Goal: Task Accomplishment & Management: Manage account settings

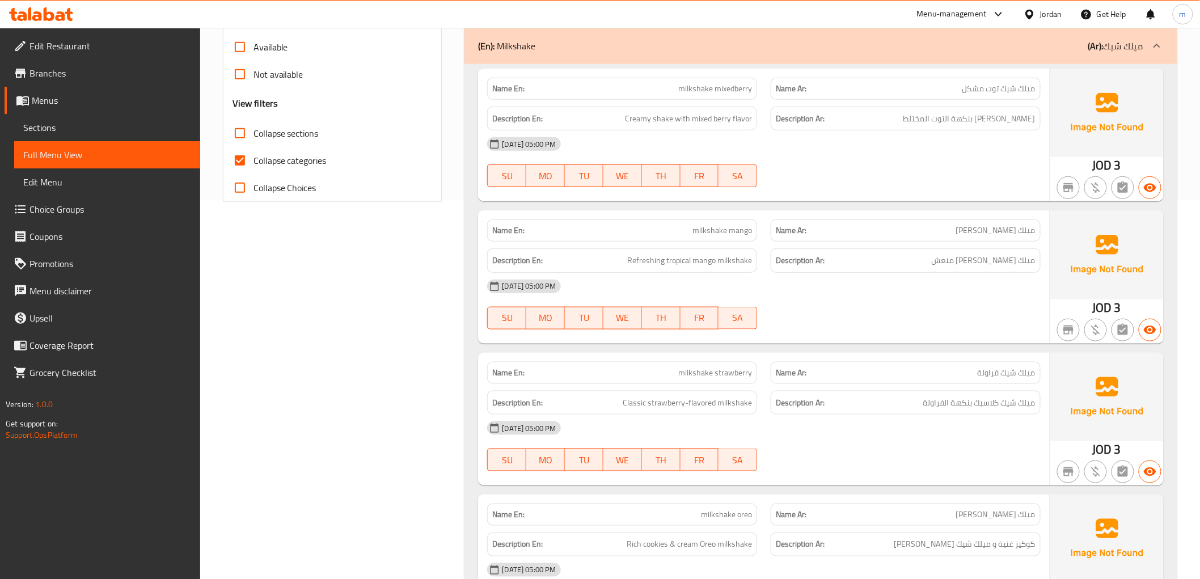
scroll to position [378, 0]
click at [61, 71] on span "Branches" at bounding box center [111, 73] width 162 height 14
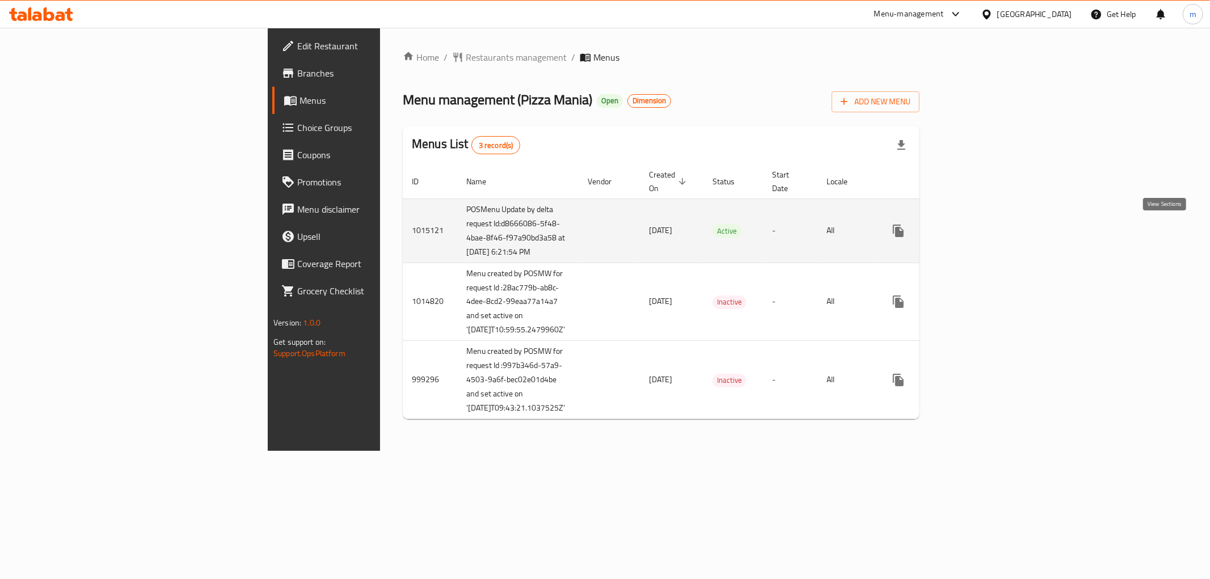
click at [987, 235] on icon "enhanced table" at bounding box center [981, 231] width 14 height 14
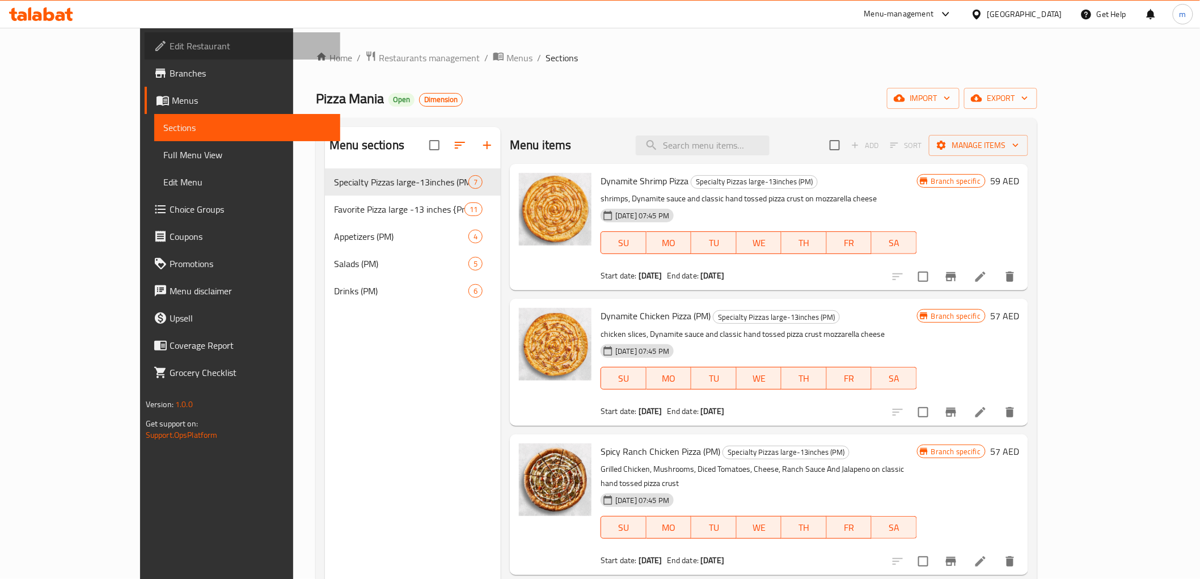
click at [170, 43] on span "Edit Restaurant" at bounding box center [251, 46] width 162 height 14
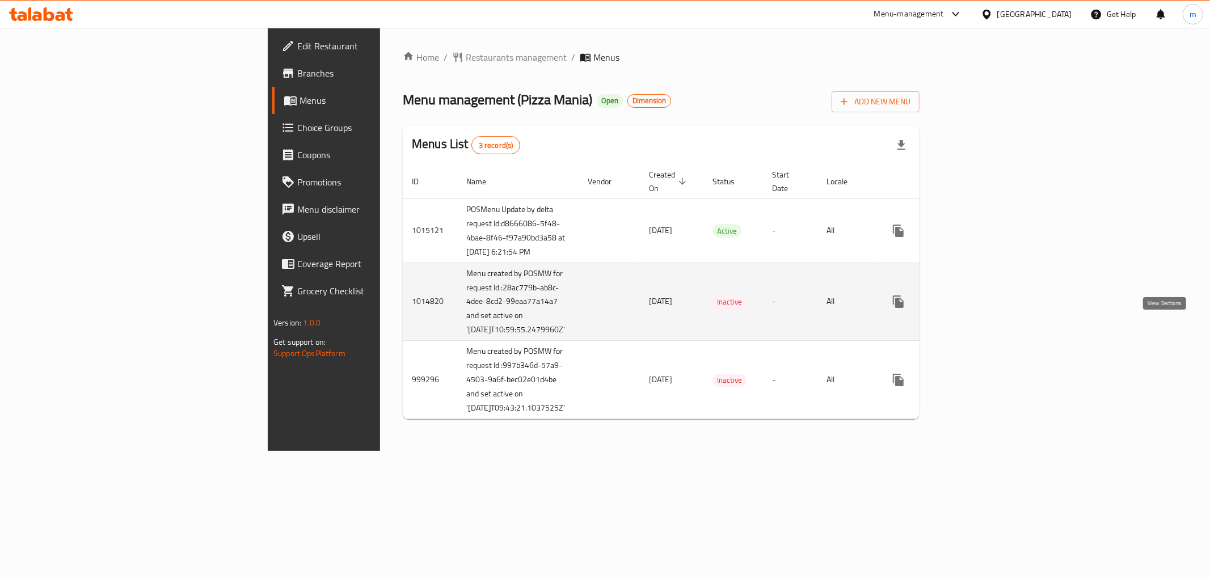
click at [987, 309] on icon "enhanced table" at bounding box center [981, 302] width 14 height 14
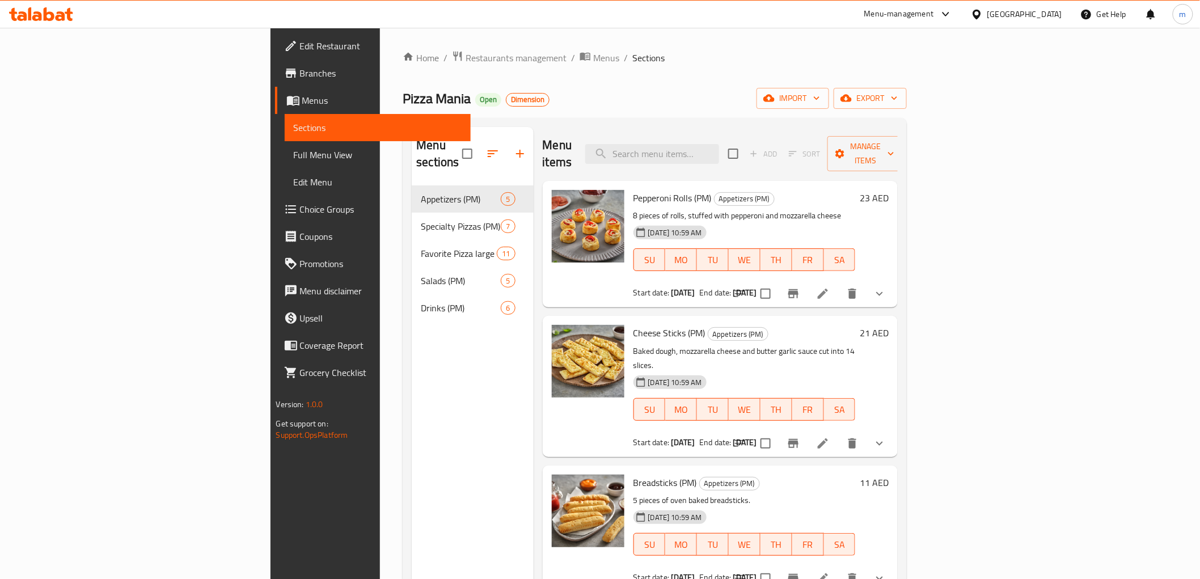
click at [302, 103] on span "Menus" at bounding box center [381, 101] width 159 height 14
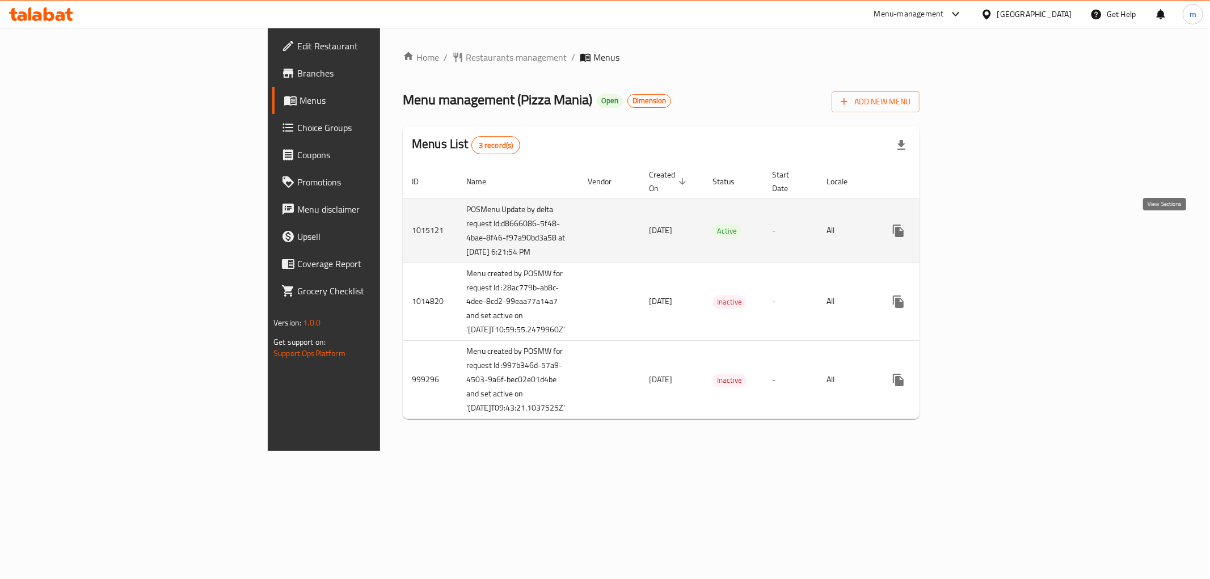
click at [987, 229] on icon "enhanced table" at bounding box center [981, 231] width 14 height 14
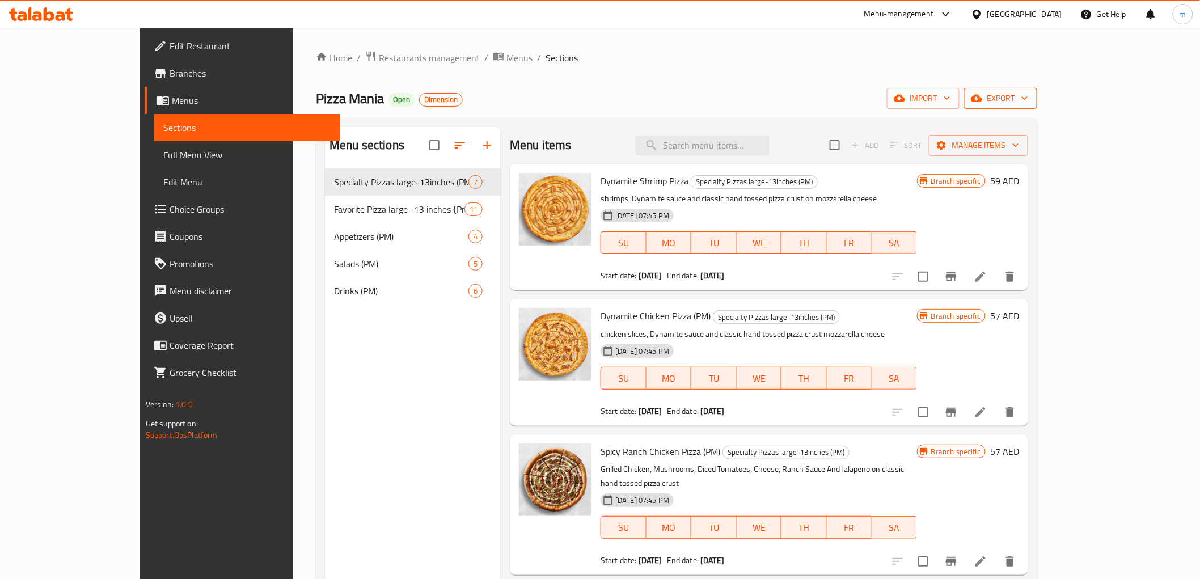
click at [1029, 103] on span "export" at bounding box center [1001, 98] width 55 height 14
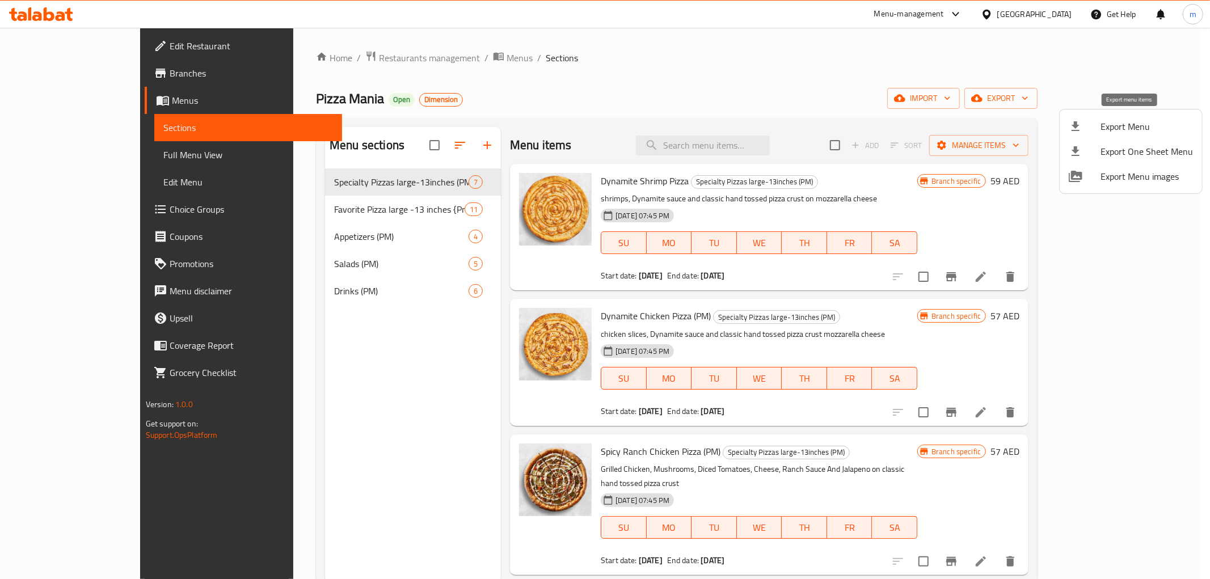
click at [1144, 123] on span "Export Menu" at bounding box center [1147, 127] width 92 height 14
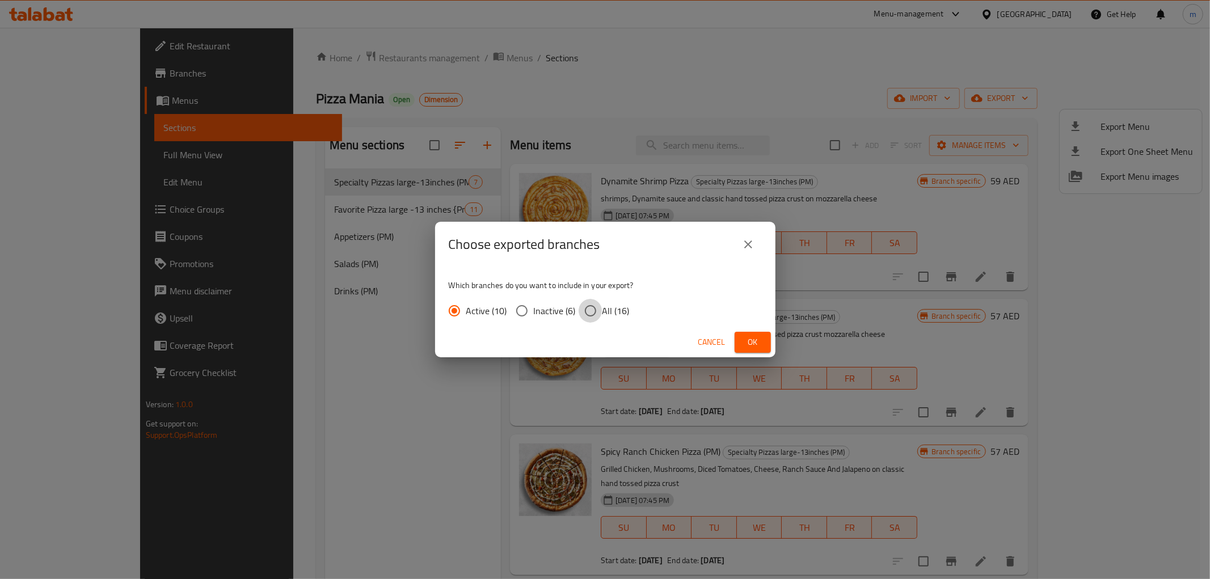
click at [597, 306] on input "All (16)" at bounding box center [591, 311] width 24 height 24
radio input "true"
click at [744, 339] on span "Ok" at bounding box center [753, 342] width 18 height 14
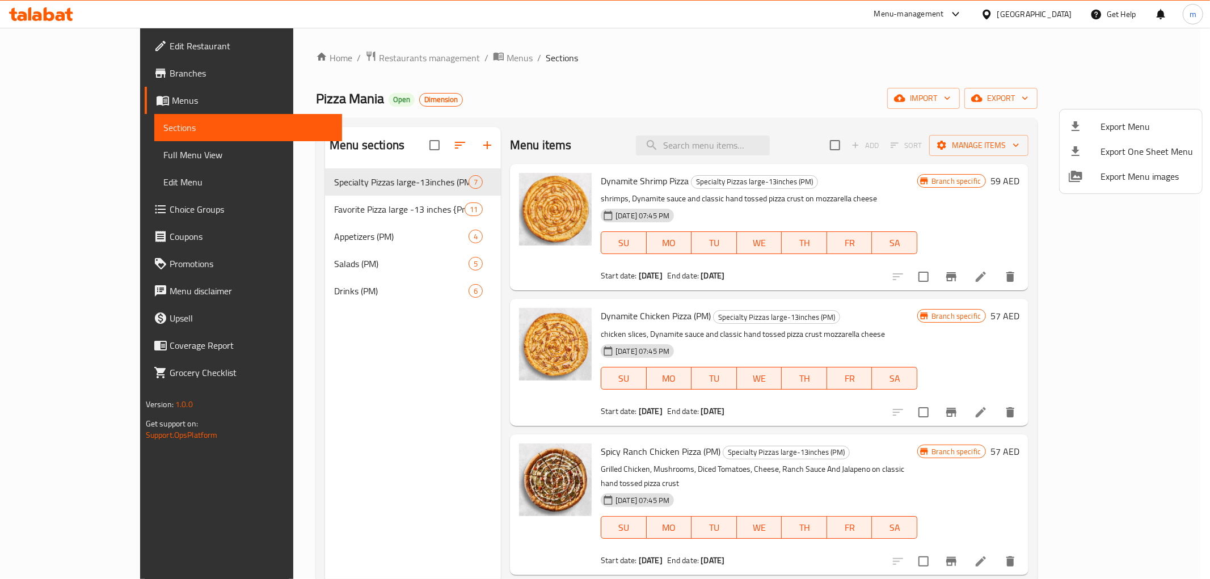
click at [50, 75] on div at bounding box center [605, 289] width 1210 height 579
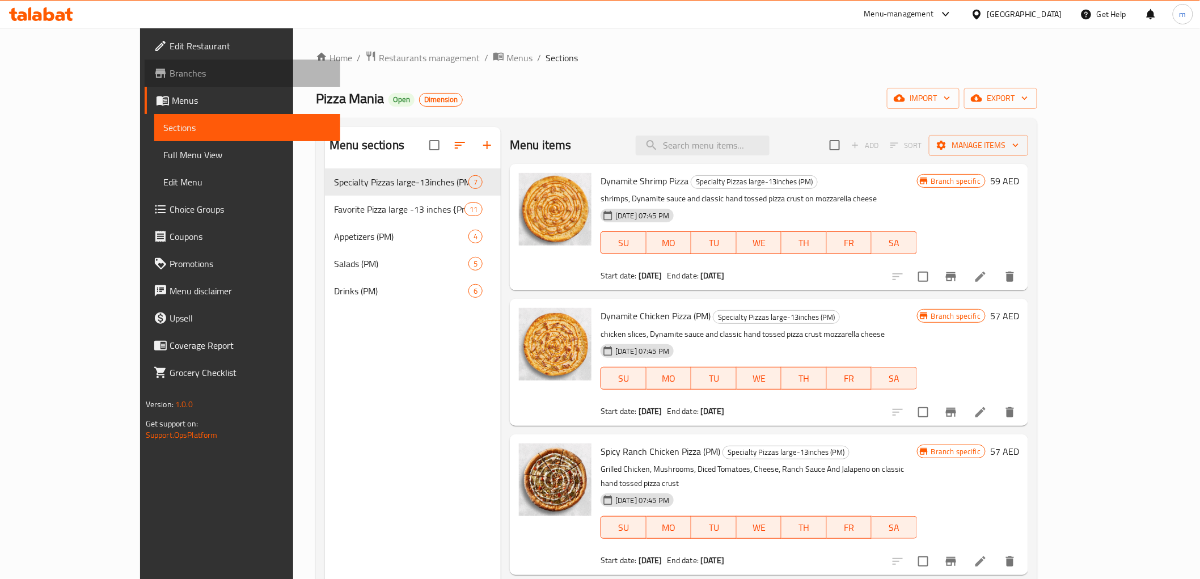
click at [170, 75] on span "Branches" at bounding box center [251, 73] width 162 height 14
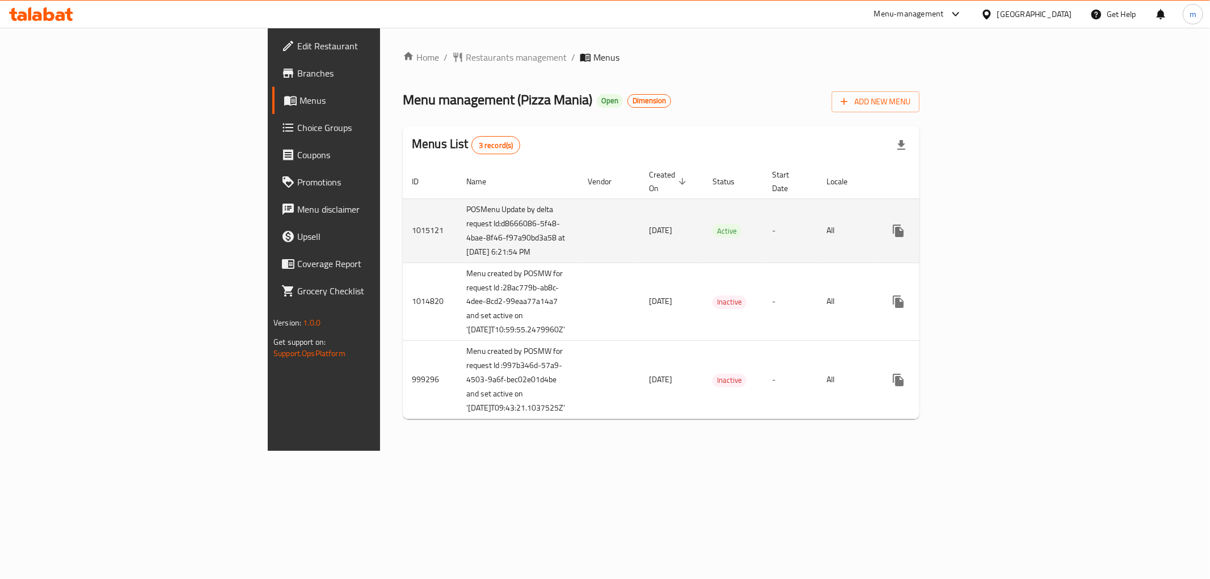
click at [403, 230] on td "1015121" at bounding box center [430, 231] width 54 height 64
copy td "1015121"
click at [985, 233] on icon "enhanced table" at bounding box center [980, 231] width 10 height 10
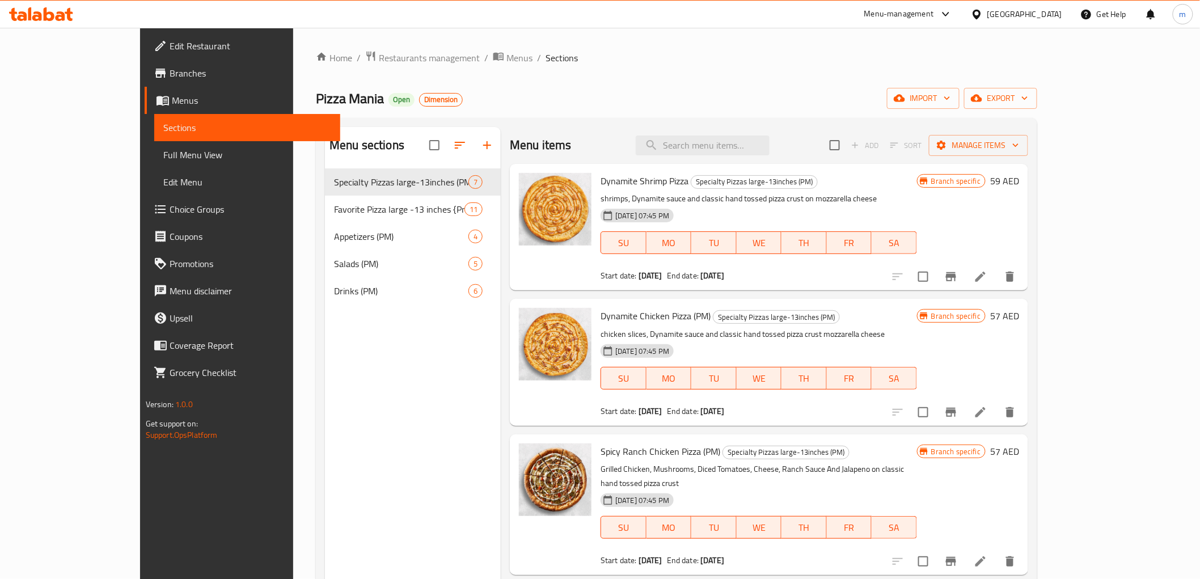
click at [172, 103] on span "Menus" at bounding box center [251, 101] width 159 height 14
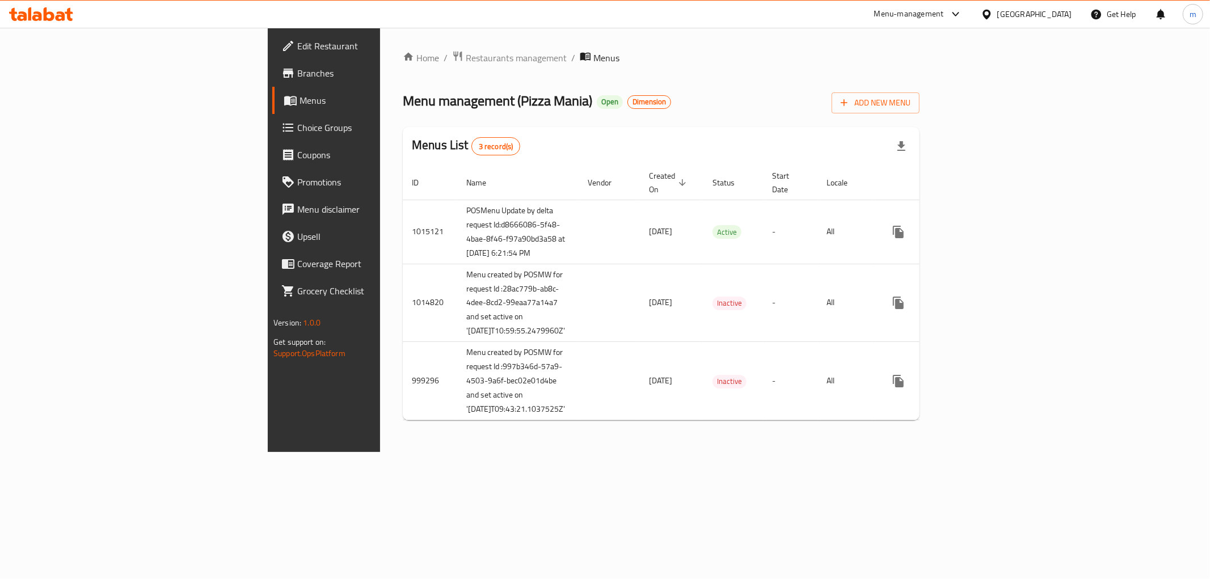
click at [297, 77] on span "Branches" at bounding box center [378, 73] width 163 height 14
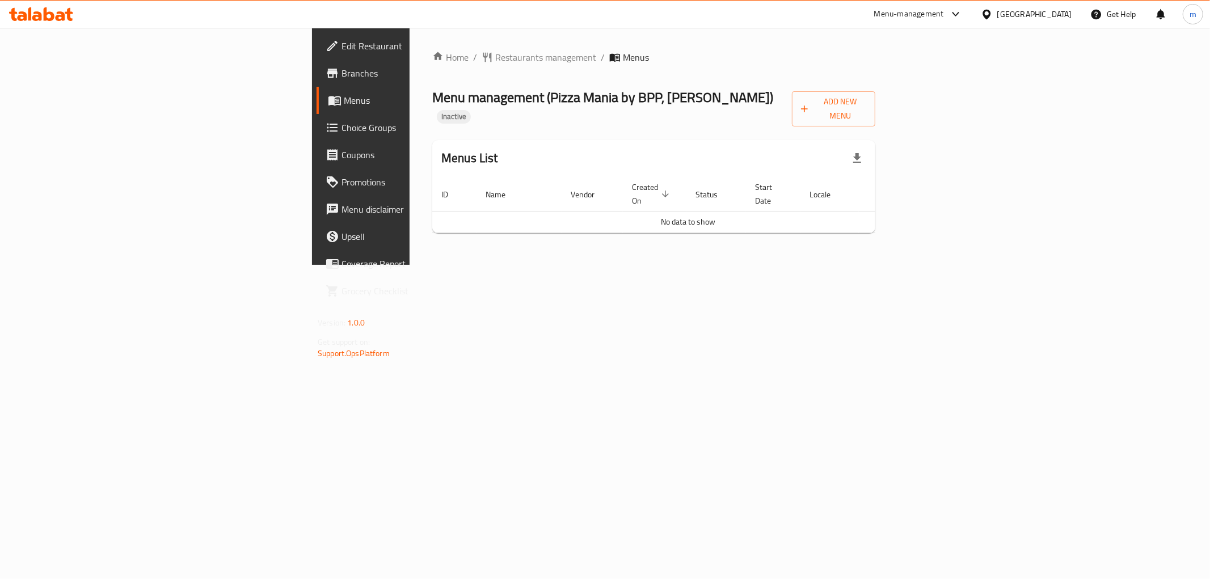
click at [342, 74] on span "Branches" at bounding box center [423, 73] width 163 height 14
click at [866, 98] on span "Add New Menu" at bounding box center [833, 109] width 65 height 28
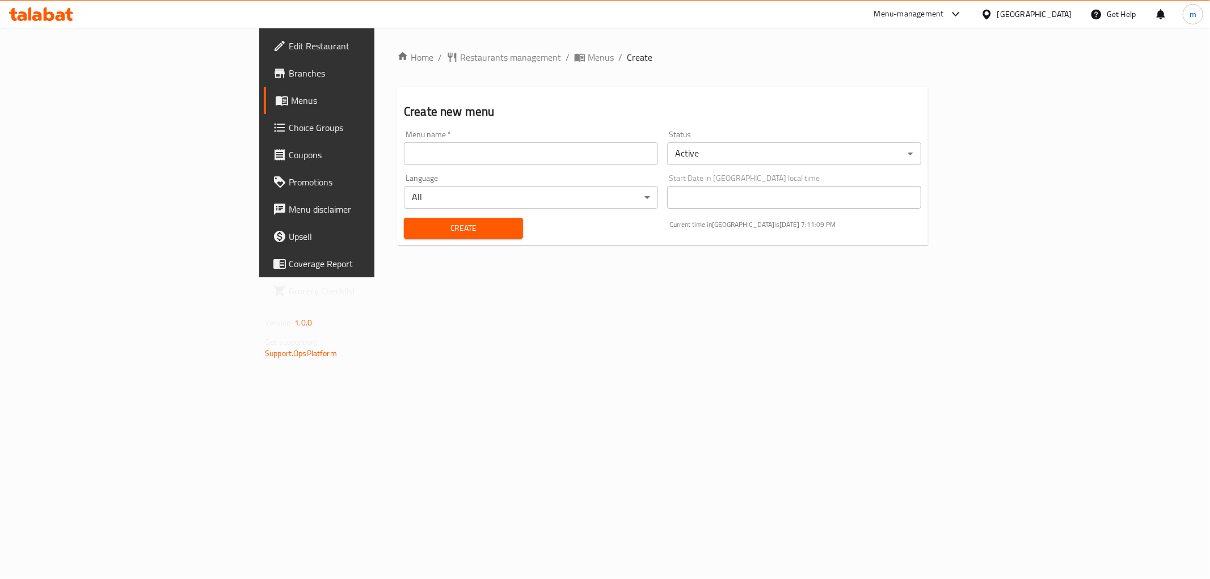
click at [404, 154] on input "text" at bounding box center [531, 153] width 254 height 23
type input "maher"
click at [413, 229] on span "Create" at bounding box center [463, 228] width 101 height 14
click at [291, 95] on span "Menus" at bounding box center [371, 101] width 161 height 14
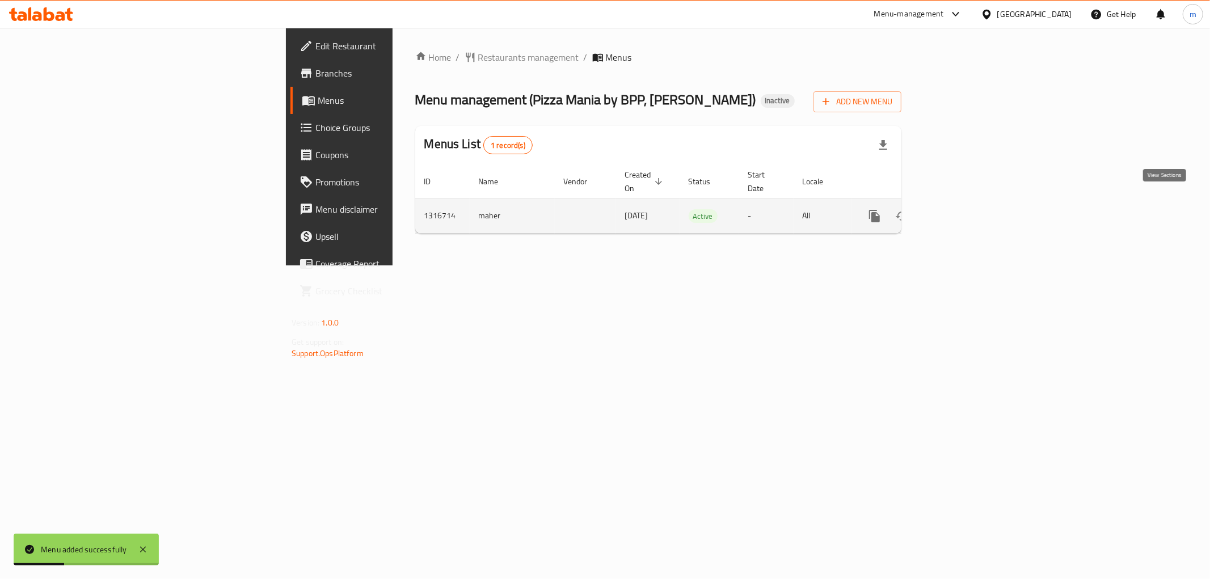
click at [963, 209] on icon "enhanced table" at bounding box center [957, 216] width 14 height 14
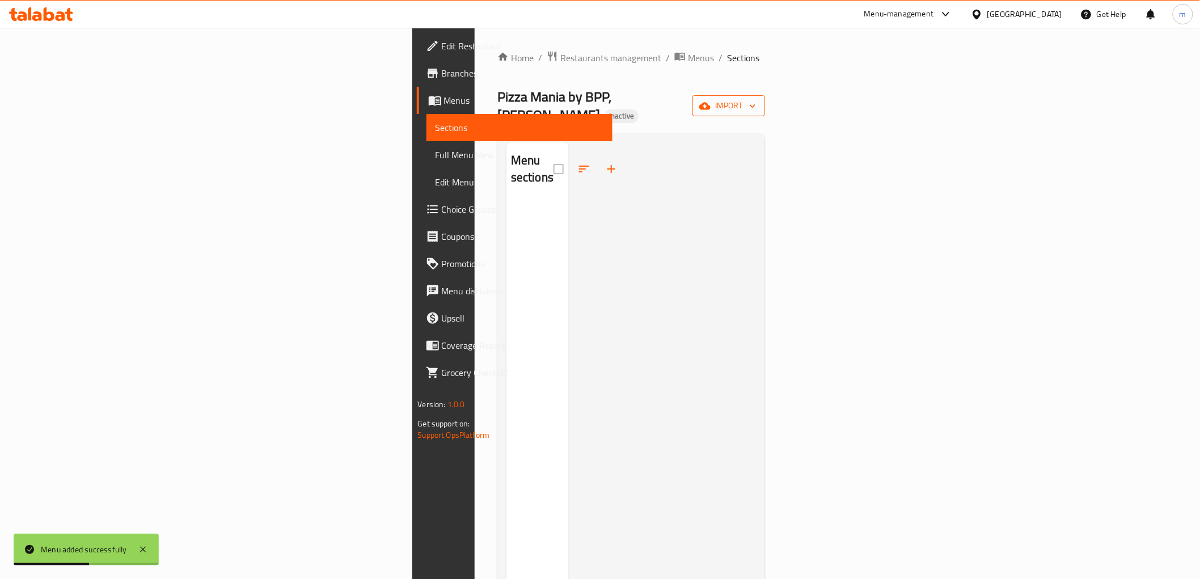
click at [756, 99] on span "import" at bounding box center [729, 106] width 54 height 14
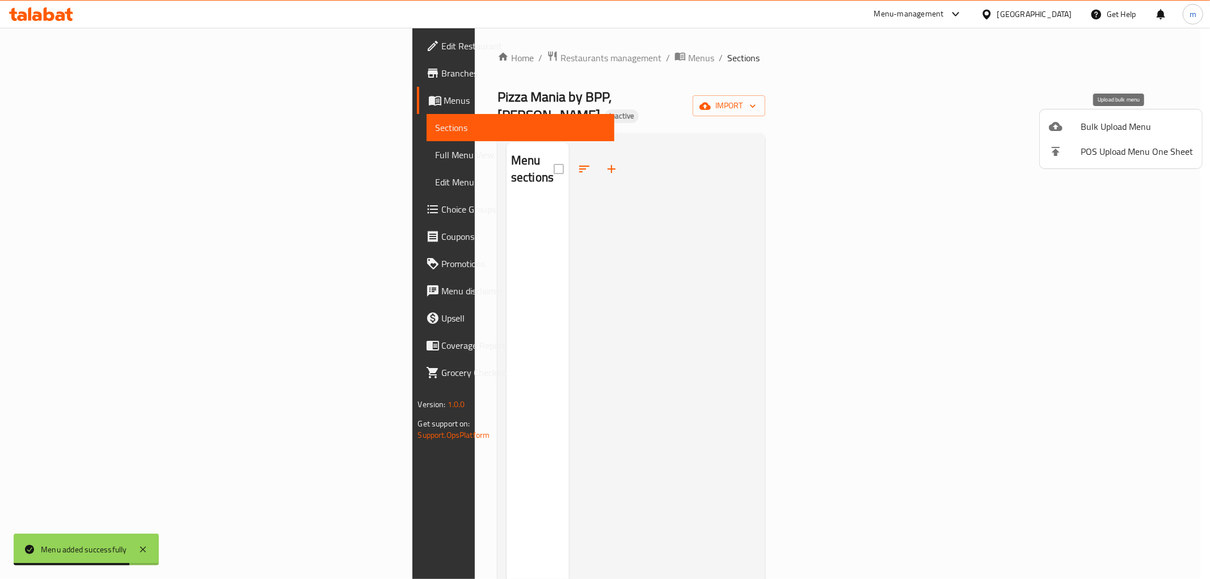
click at [1121, 125] on span "Bulk Upload Menu" at bounding box center [1137, 127] width 112 height 14
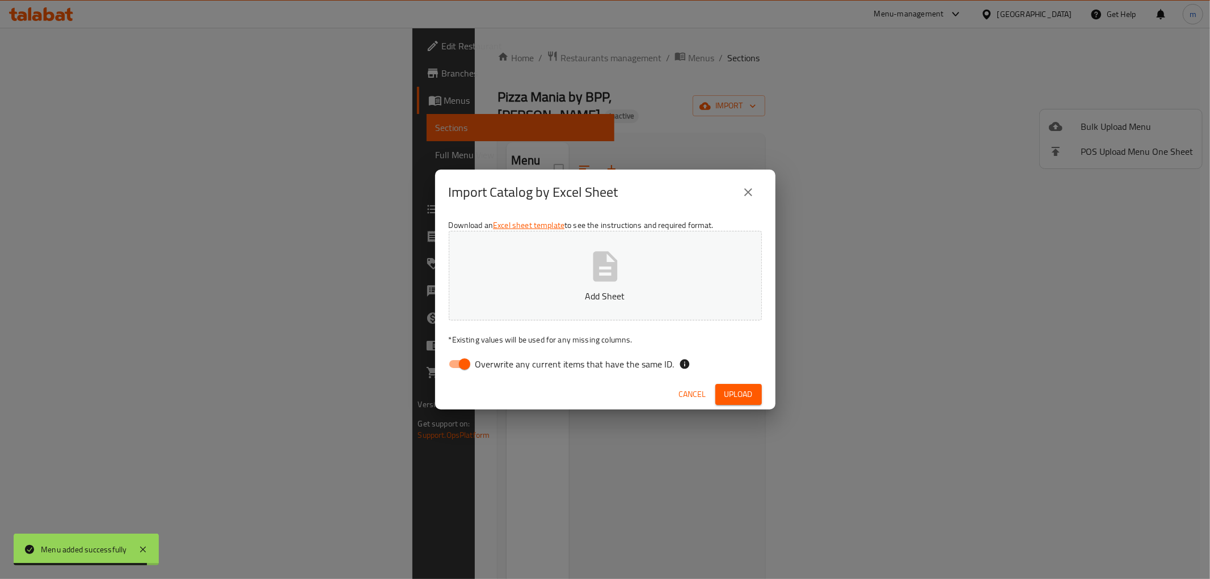
click at [458, 370] on input "Overwrite any current items that have the same ID." at bounding box center [464, 364] width 65 height 22
checkbox input "false"
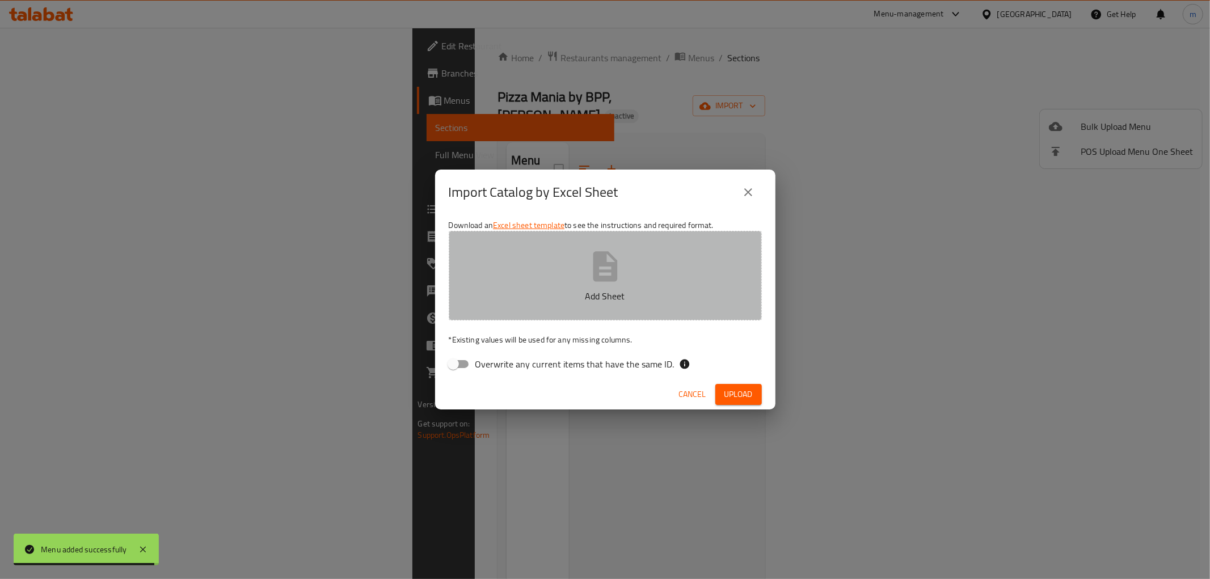
click at [558, 271] on button "Add Sheet" at bounding box center [605, 276] width 313 height 90
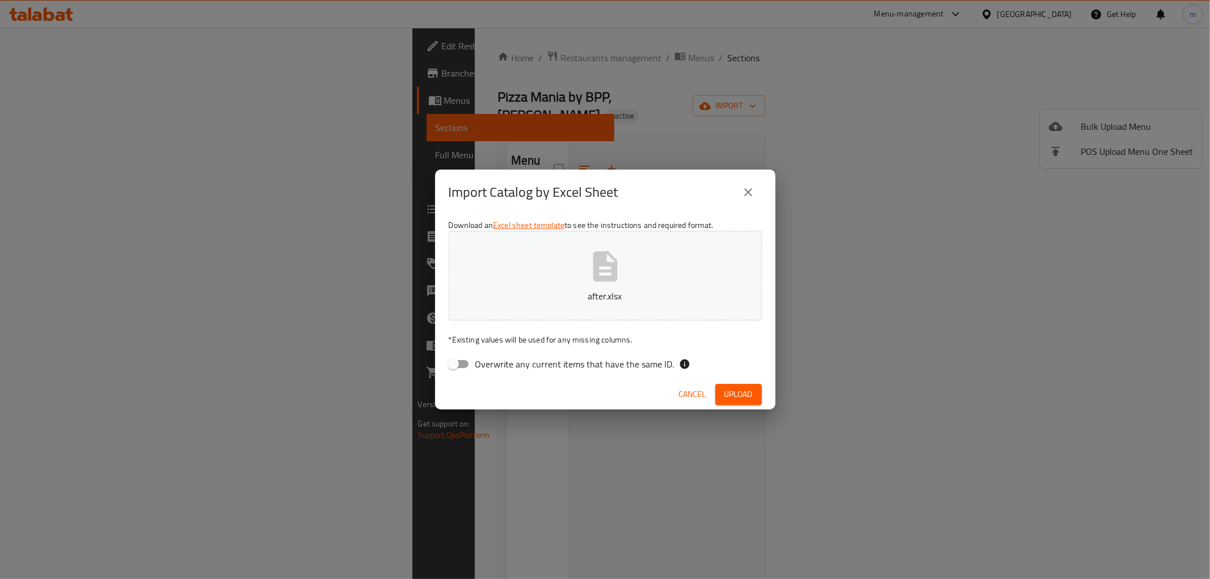
click at [738, 399] on span "Upload" at bounding box center [738, 394] width 28 height 14
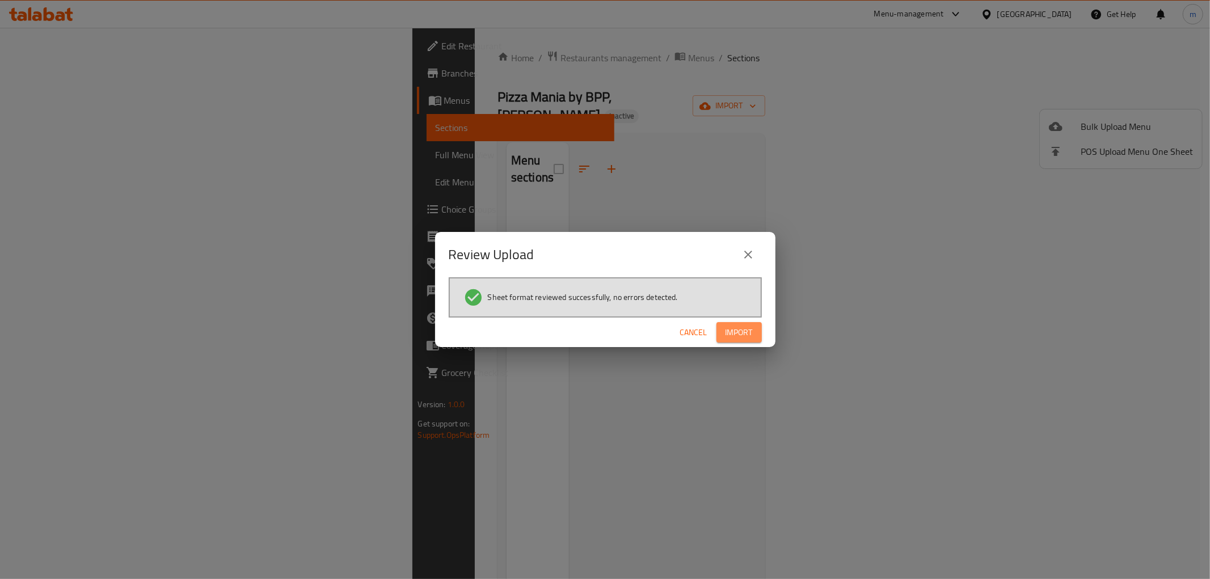
click at [735, 330] on span "Import" at bounding box center [739, 333] width 27 height 14
click at [732, 327] on span "Import" at bounding box center [739, 333] width 27 height 14
click at [740, 334] on span "Import" at bounding box center [739, 333] width 27 height 14
click at [694, 335] on span "Cancel" at bounding box center [693, 333] width 27 height 14
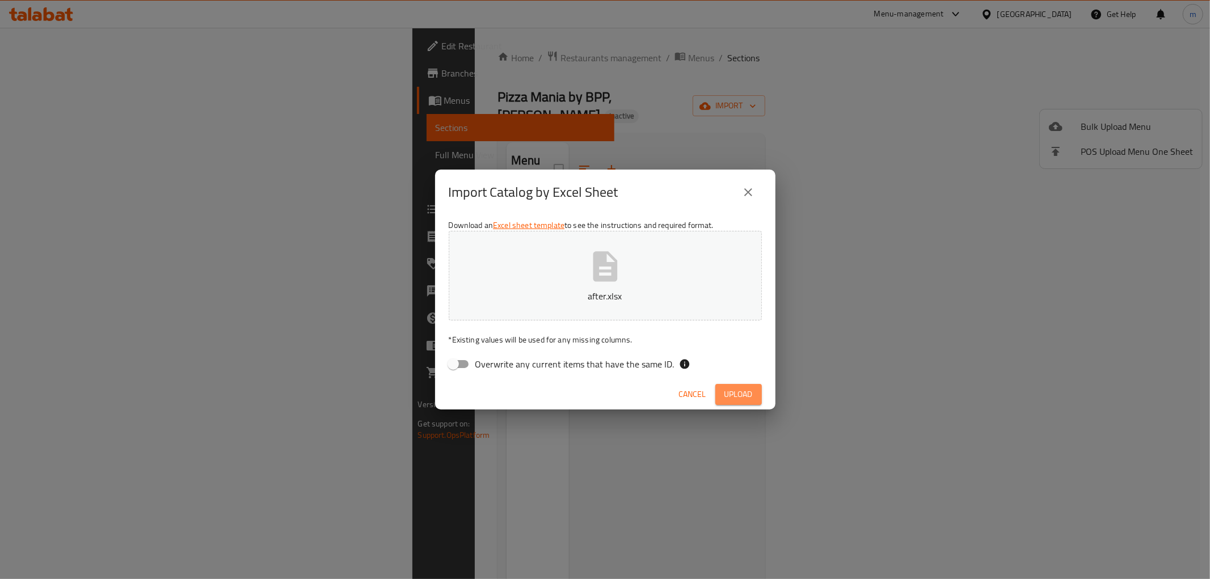
click at [757, 401] on button "Upload" at bounding box center [738, 394] width 47 height 21
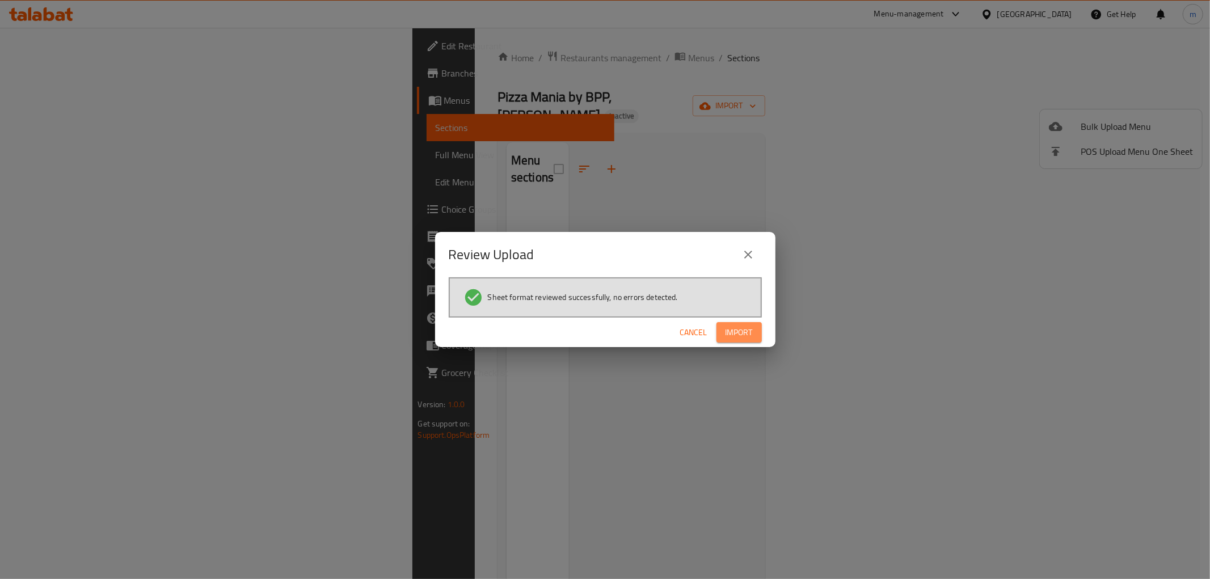
click at [747, 338] on span "Import" at bounding box center [739, 333] width 27 height 14
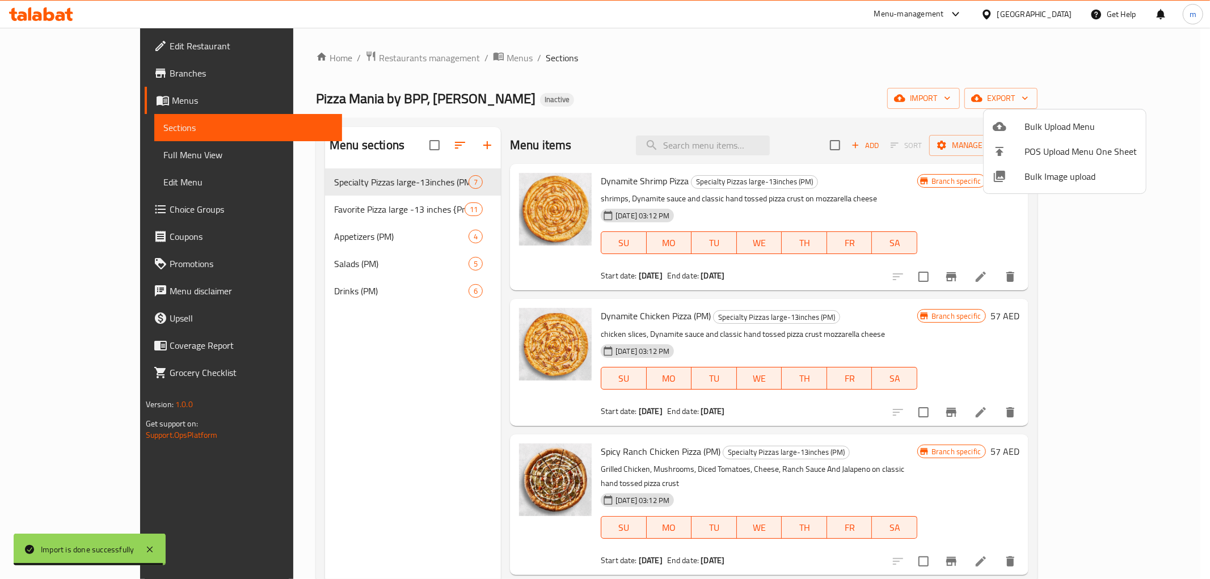
click at [940, 72] on div at bounding box center [605, 289] width 1210 height 579
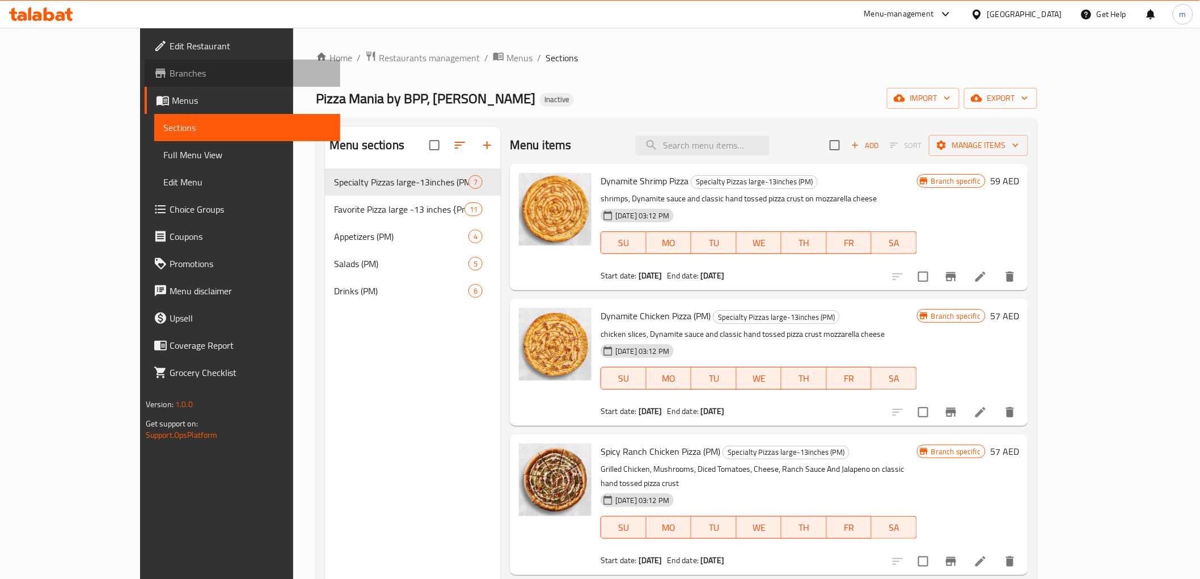
click at [170, 74] on span "Branches" at bounding box center [251, 73] width 162 height 14
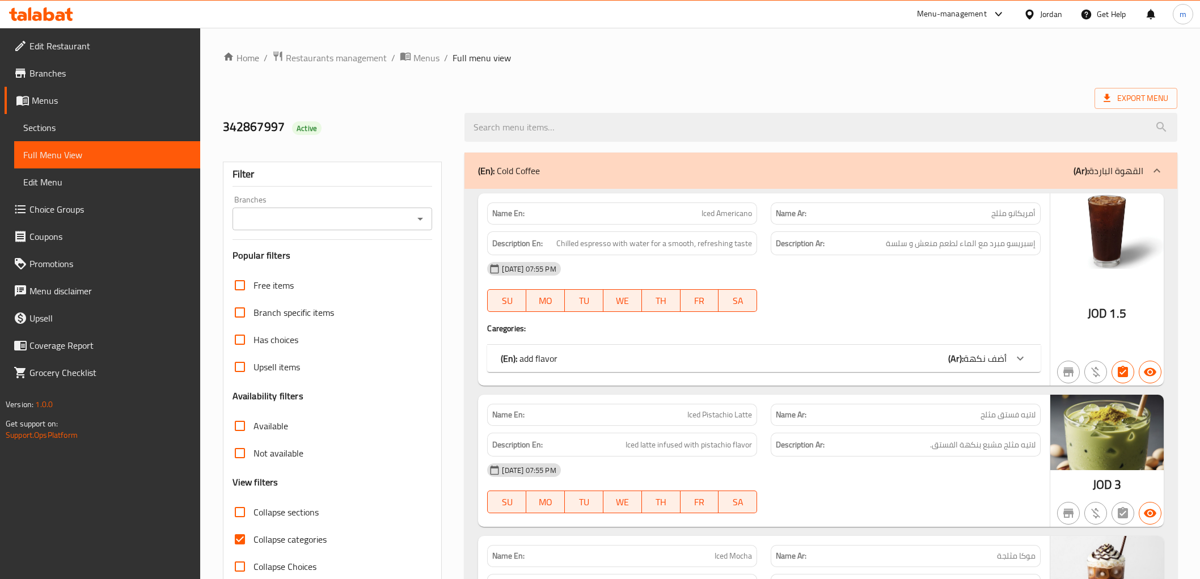
scroll to position [1702, 0]
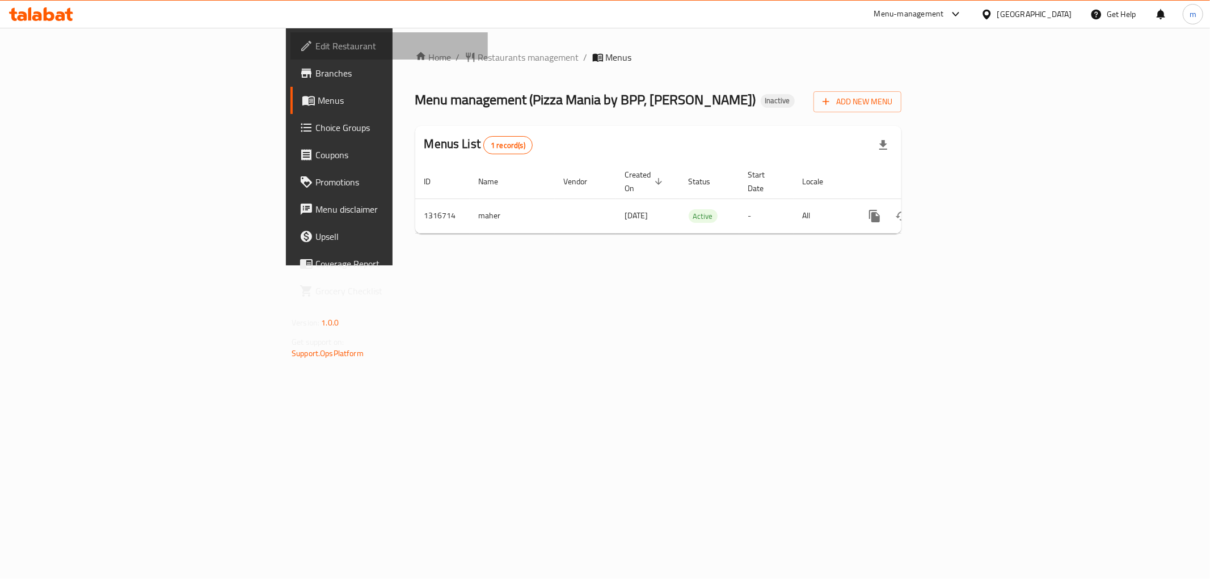
click at [315, 49] on span "Edit Restaurant" at bounding box center [396, 46] width 163 height 14
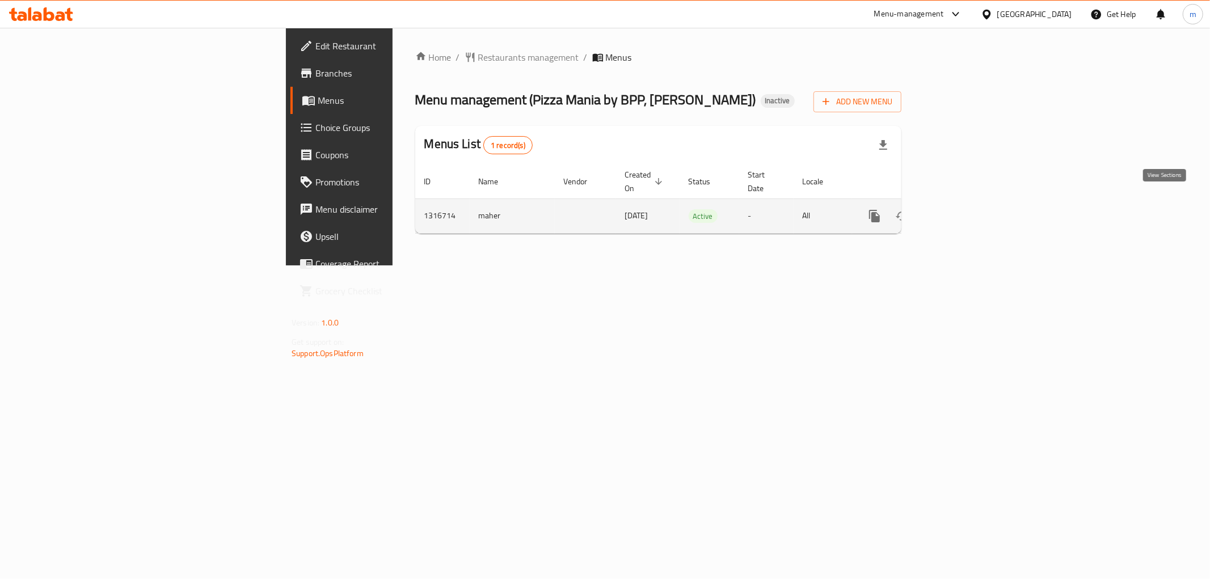
click at [963, 209] on icon "enhanced table" at bounding box center [957, 216] width 14 height 14
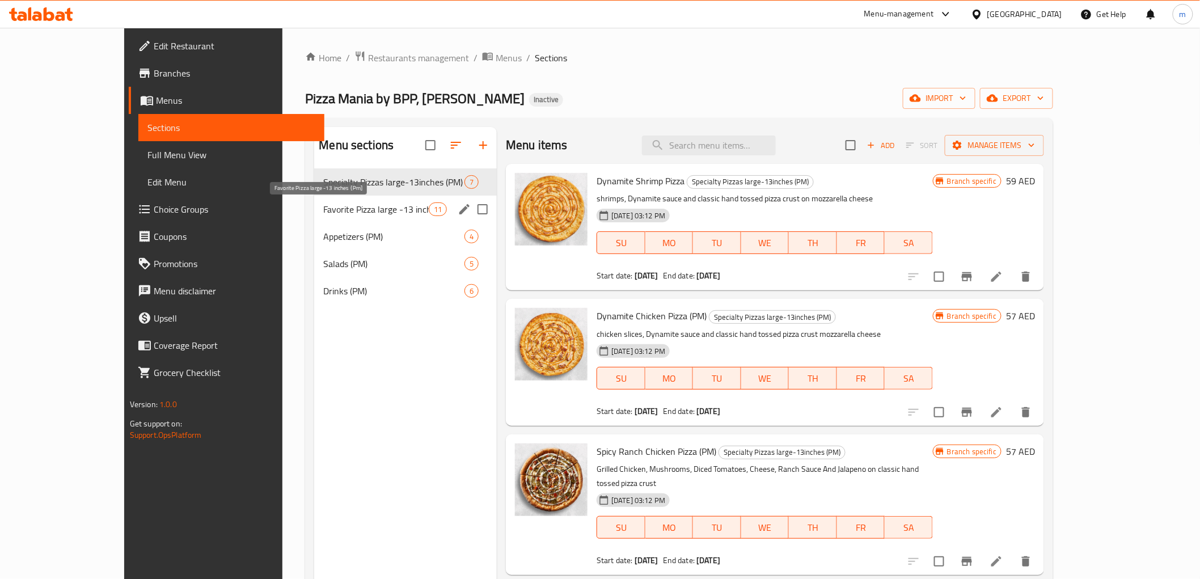
click at [323, 213] on span "Favorite Pizza large -13 inches {Pm]" at bounding box center [375, 210] width 105 height 14
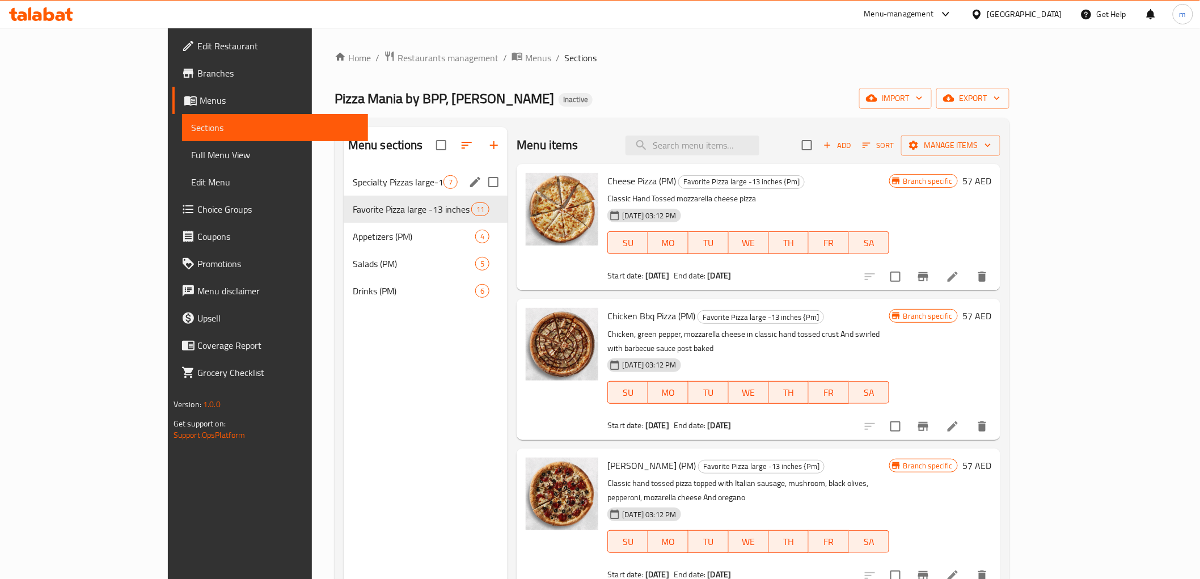
click at [356, 176] on span "Specialty Pizzas large-13inches (PM)" at bounding box center [398, 182] width 91 height 14
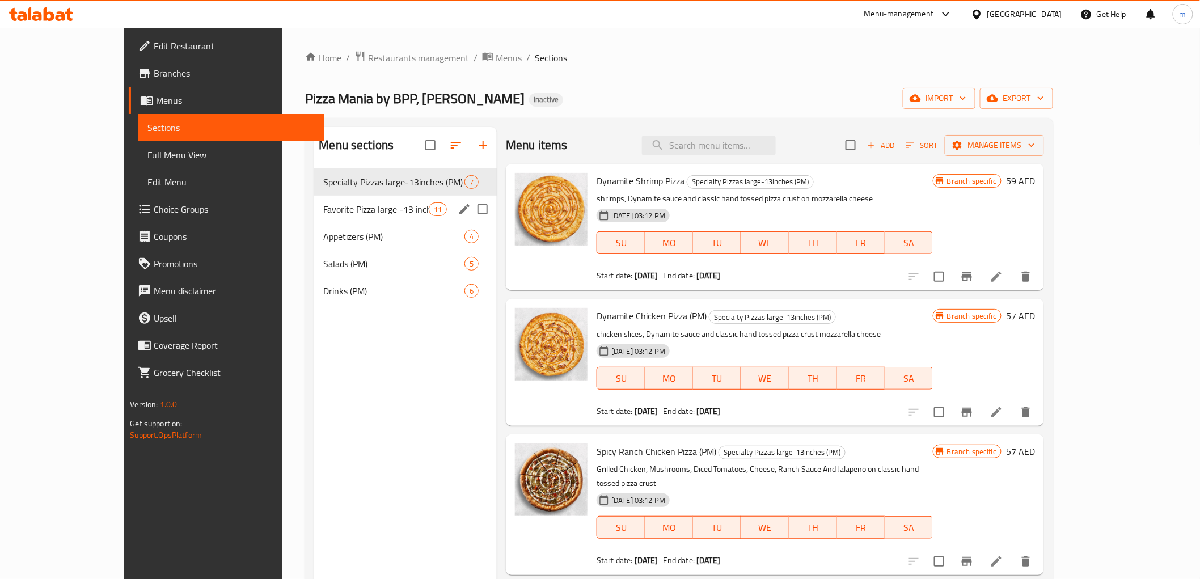
click at [314, 217] on div "Favorite Pizza large -13 inches {Pm] 11" at bounding box center [405, 209] width 183 height 27
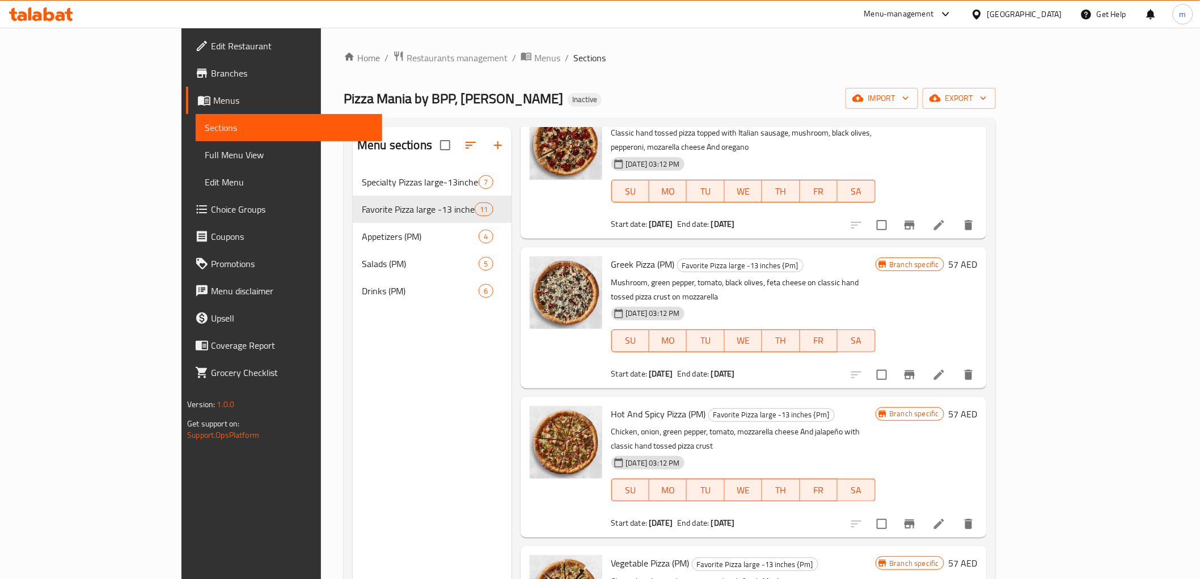
scroll to position [378, 0]
